Goal: Check status: Check status

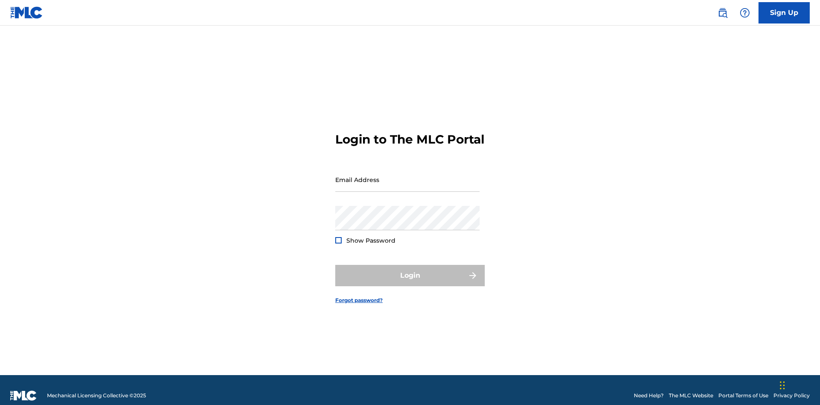
scroll to position [11, 0]
click at [408, 176] on input "Email Address" at bounding box center [407, 180] width 144 height 24
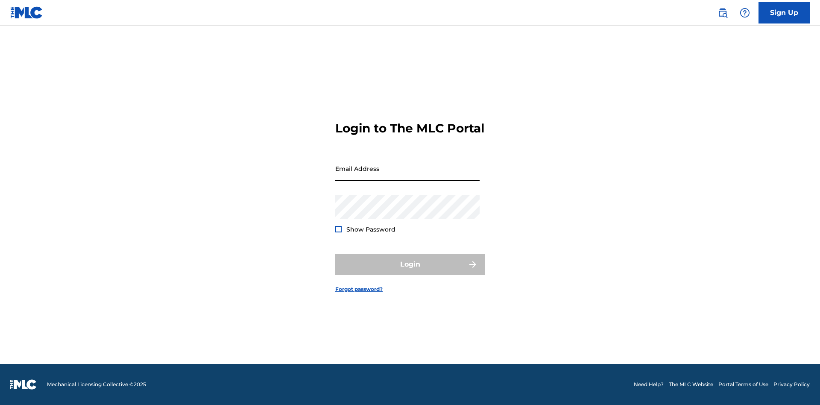
scroll to position [11, 0]
type input "[EMAIL_ADDRESS][DOMAIN_NAME]"
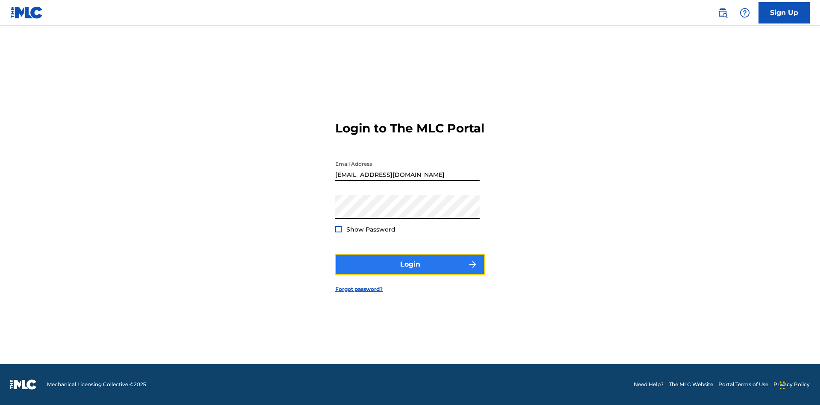
click at [410, 272] on button "Login" at bounding box center [410, 264] width 150 height 21
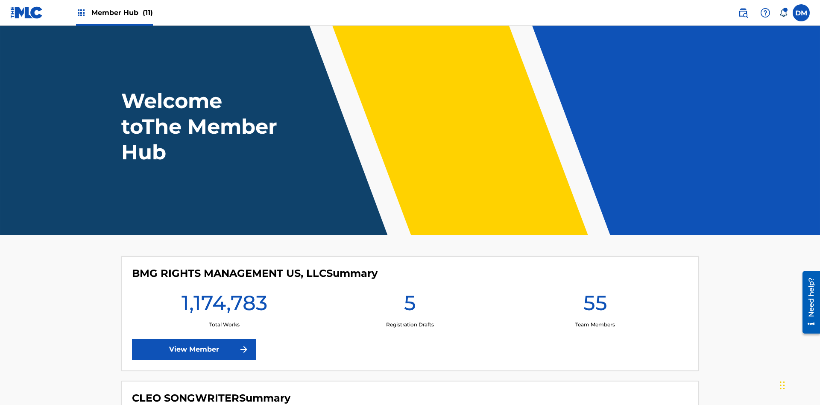
click at [122, 12] on span "Member Hub (11)" at bounding box center [122, 13] width 62 height 10
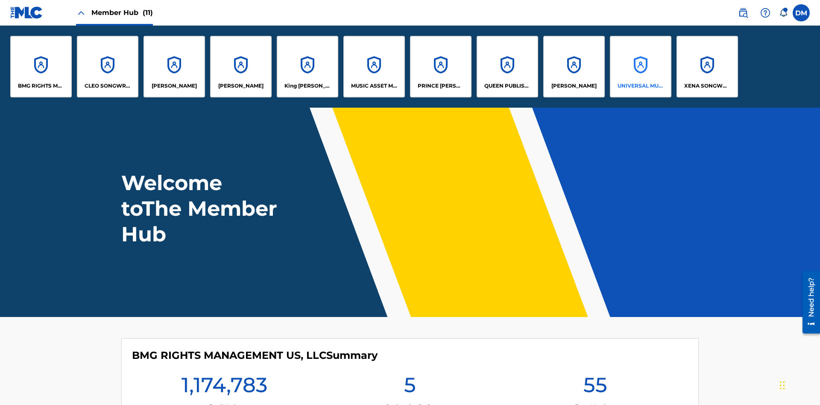
click at [641, 86] on p "UNIVERSAL MUSIC PUB GROUP" at bounding box center [641, 86] width 47 height 8
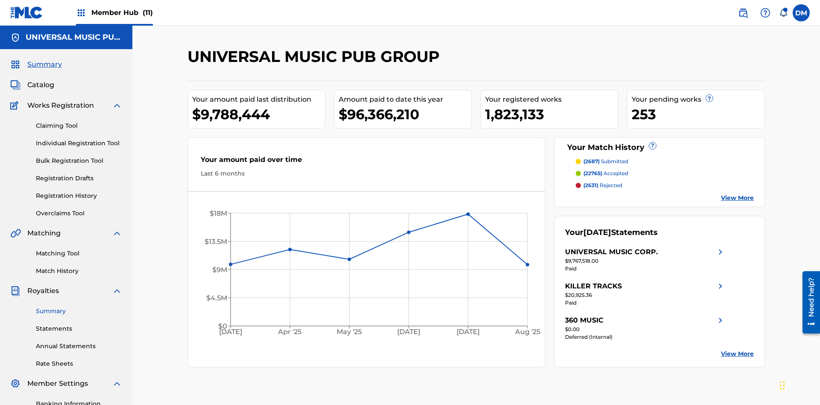
click at [79, 307] on link "Summary" at bounding box center [79, 311] width 86 height 9
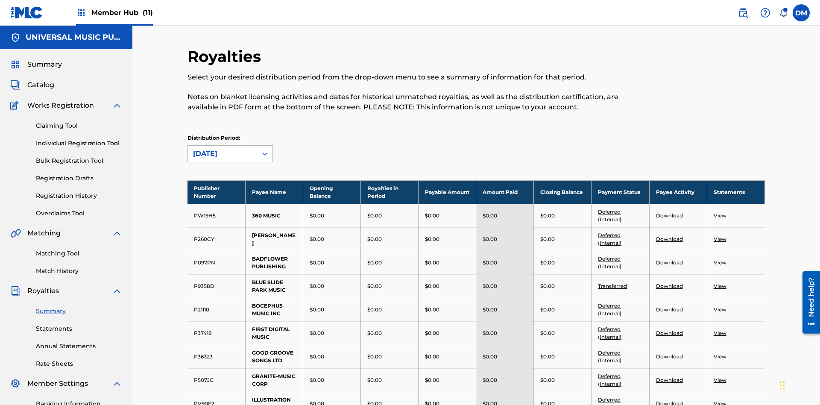
click at [223, 149] on div "[DATE]" at bounding box center [222, 154] width 59 height 10
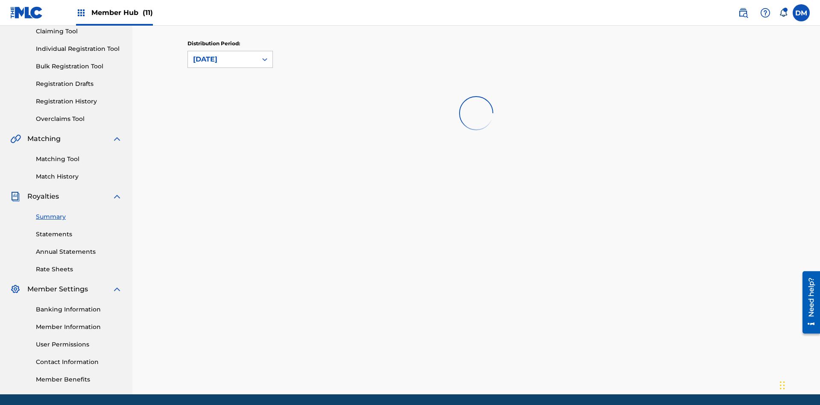
click at [223, 59] on div "[DATE]" at bounding box center [222, 59] width 59 height 10
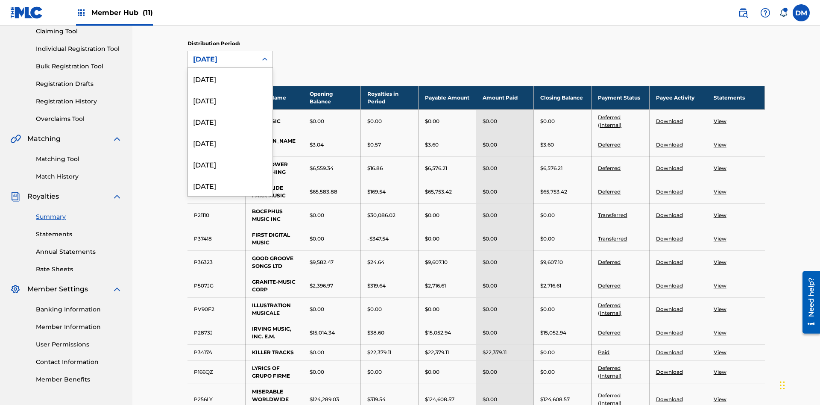
scroll to position [242, 0]
click at [230, 179] on div "[DATE]" at bounding box center [230, 178] width 85 height 21
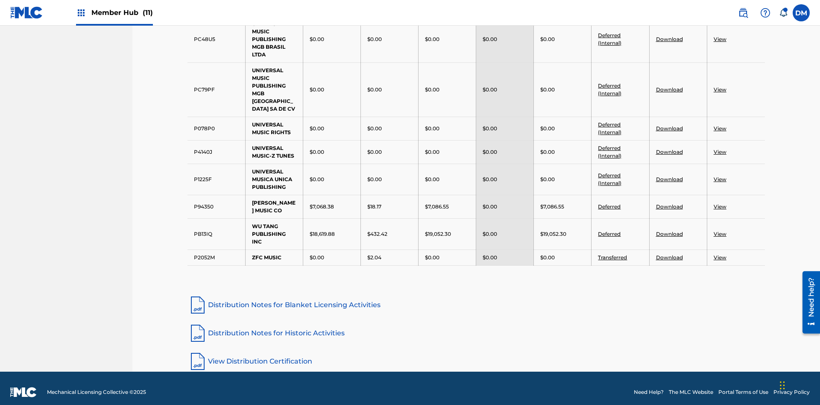
click at [476, 325] on link "Distribution Notes for Historic Activities" at bounding box center [477, 333] width 578 height 21
click at [476, 353] on link "View Distribution Certification" at bounding box center [477, 361] width 578 height 21
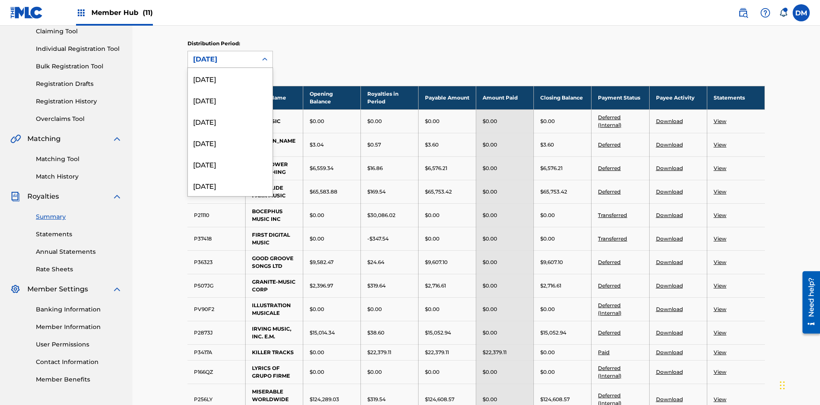
scroll to position [242, 0]
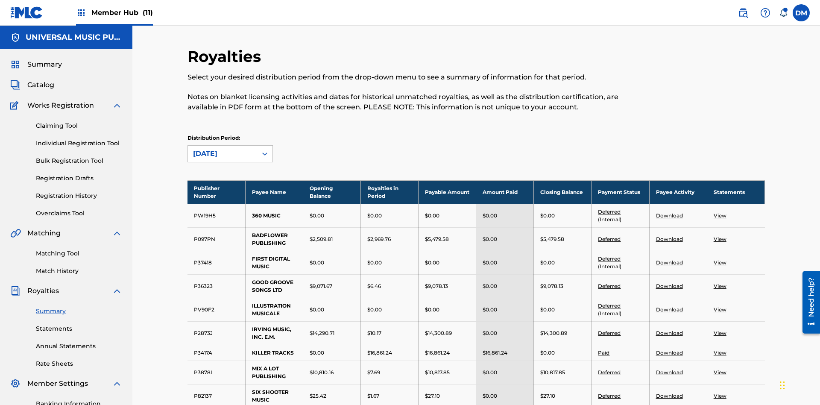
scroll to position [566, 0]
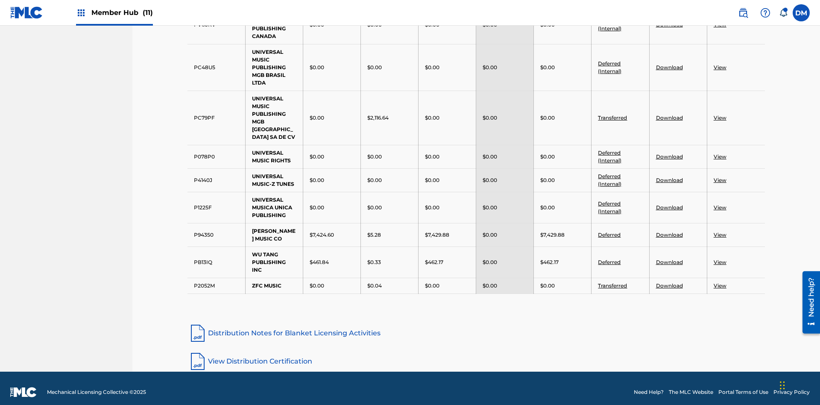
click at [476, 353] on link "View Distribution Certification" at bounding box center [477, 361] width 578 height 21
